Goal: Information Seeking & Learning: Learn about a topic

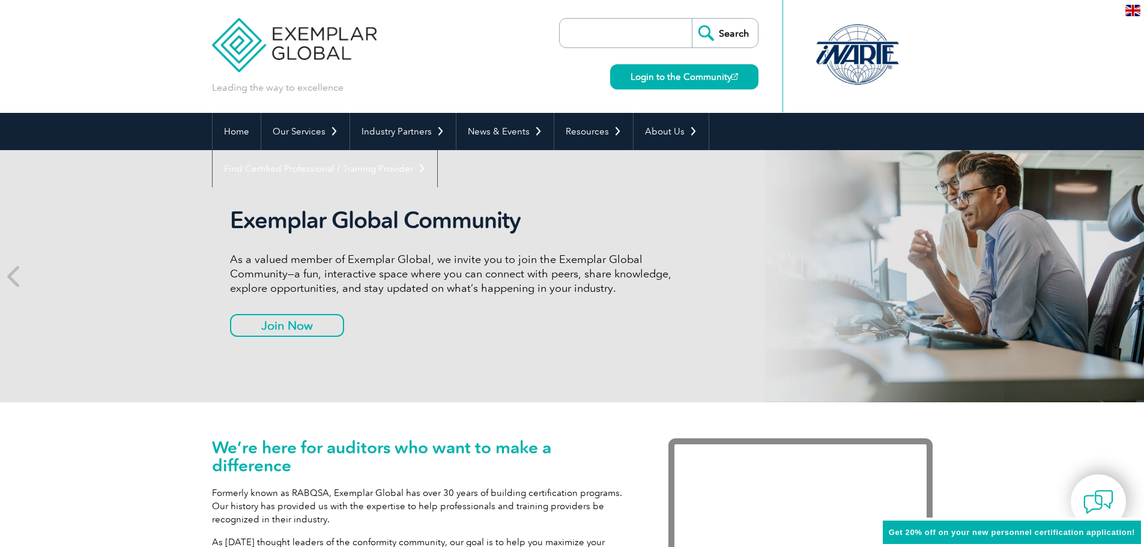
click at [660, 31] on input "search" at bounding box center [629, 33] width 126 height 29
type input "hva"
click at [692, 19] on input "Search" at bounding box center [725, 33] width 66 height 29
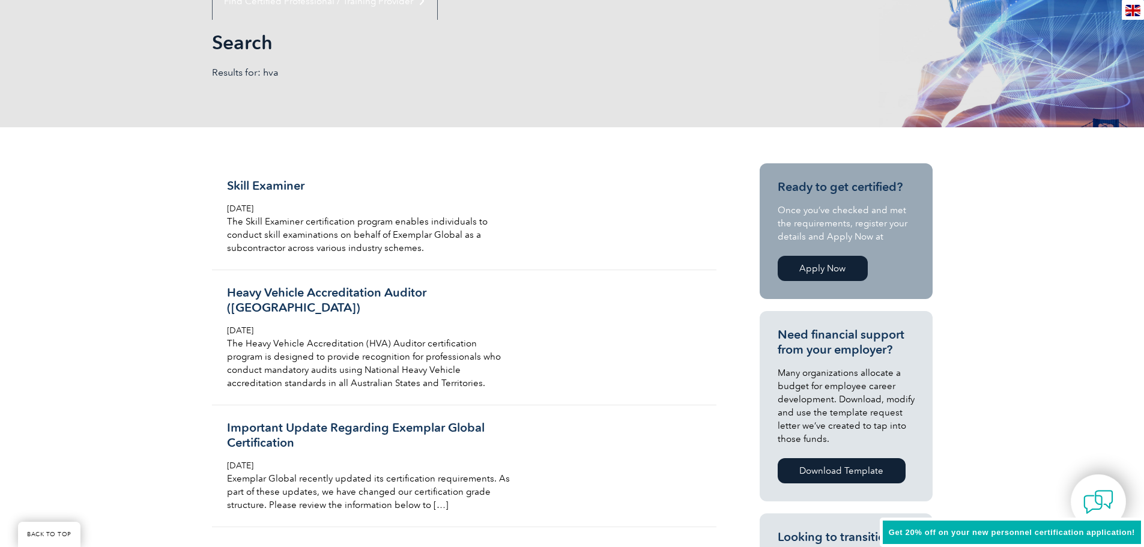
scroll to position [240, 0]
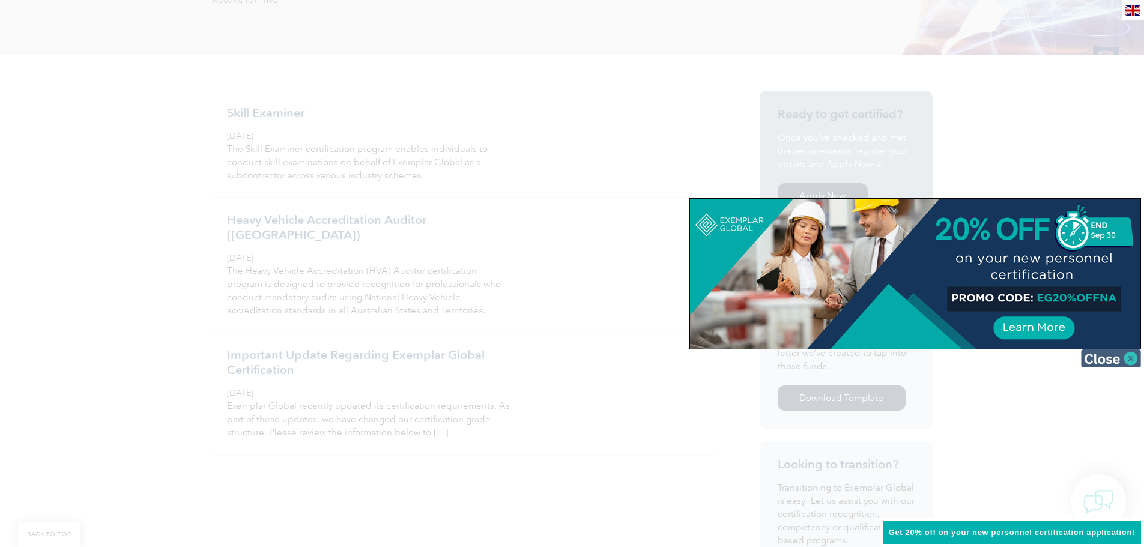
click at [1135, 359] on img at bounding box center [1111, 359] width 60 height 18
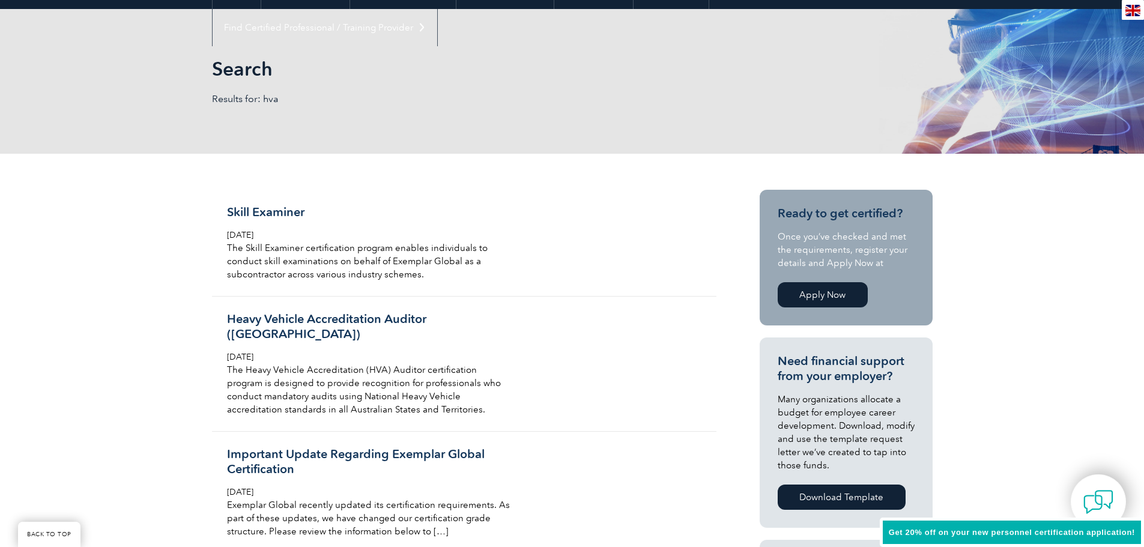
scroll to position [120, 0]
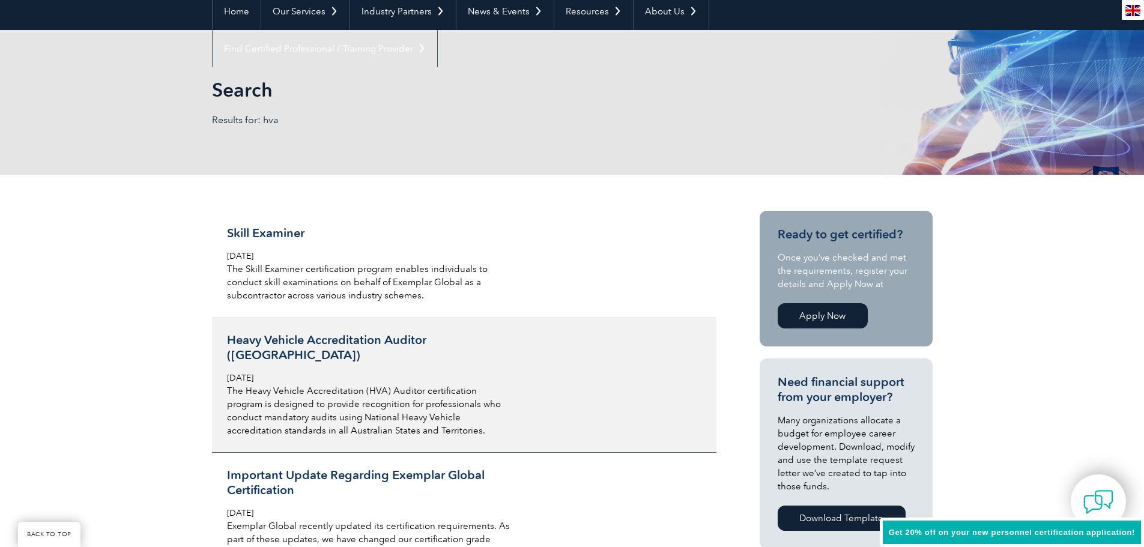
click at [418, 339] on h3 "Heavy Vehicle Accreditation Auditor (Australia)" at bounding box center [369, 348] width 285 height 30
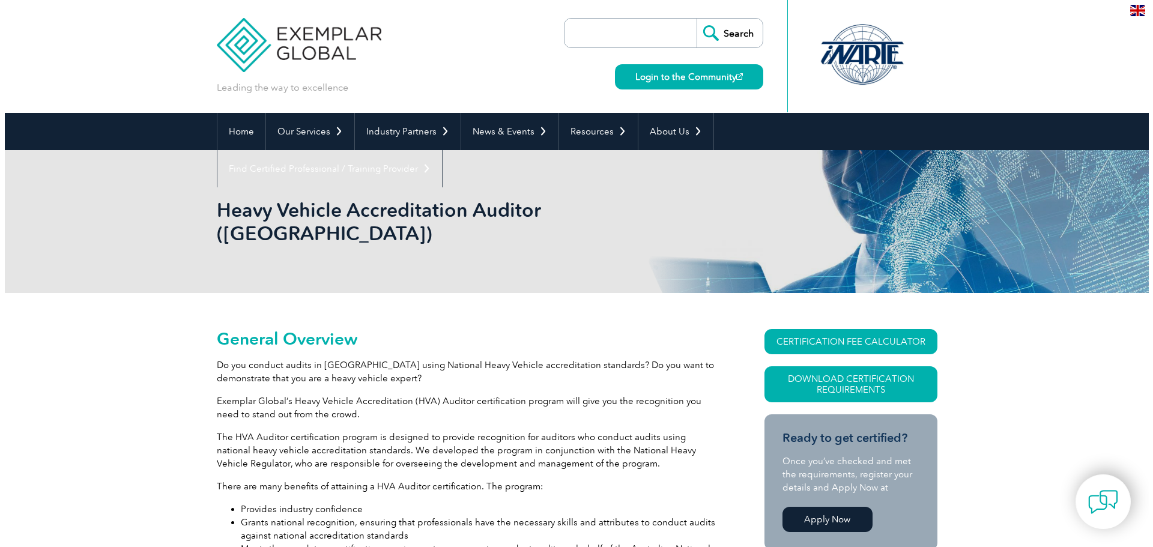
scroll to position [73, 0]
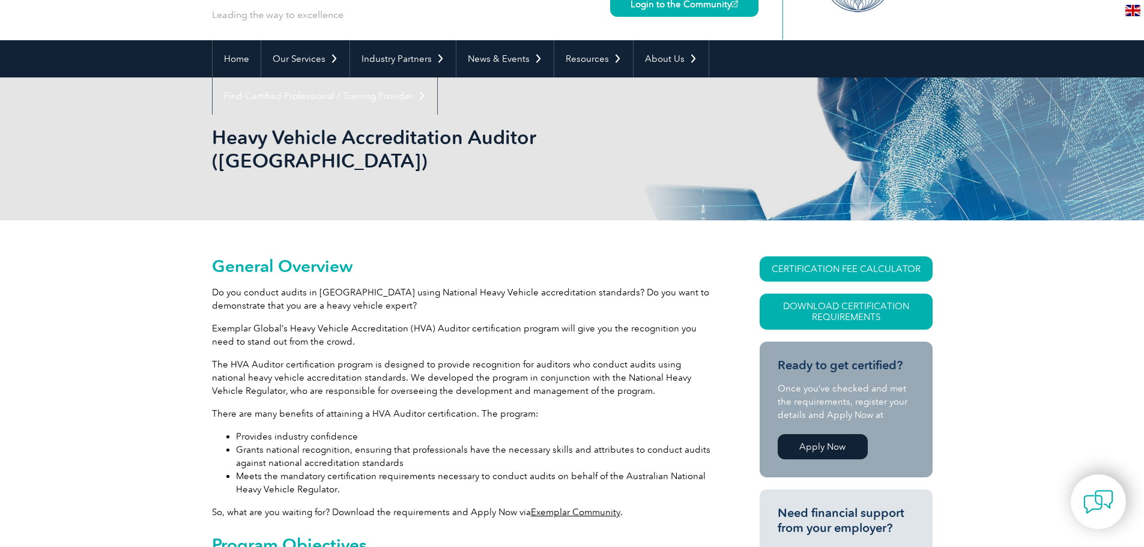
click at [887, 256] on link "CERTIFICATION FEE CALCULATOR" at bounding box center [846, 268] width 173 height 25
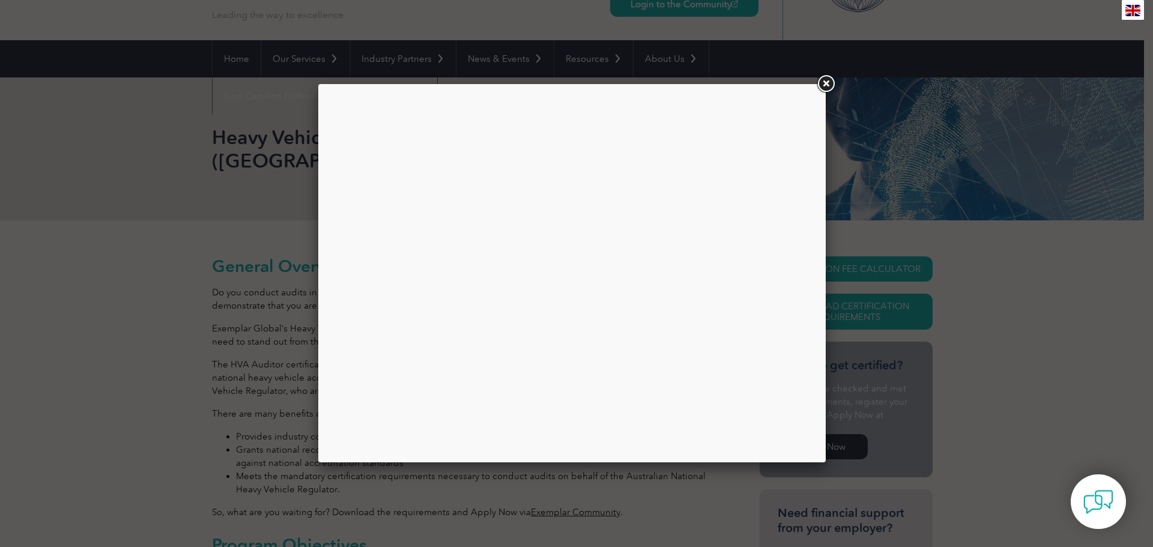
click at [487, 252] on div at bounding box center [572, 273] width 490 height 360
